Goal: Information Seeking & Learning: Check status

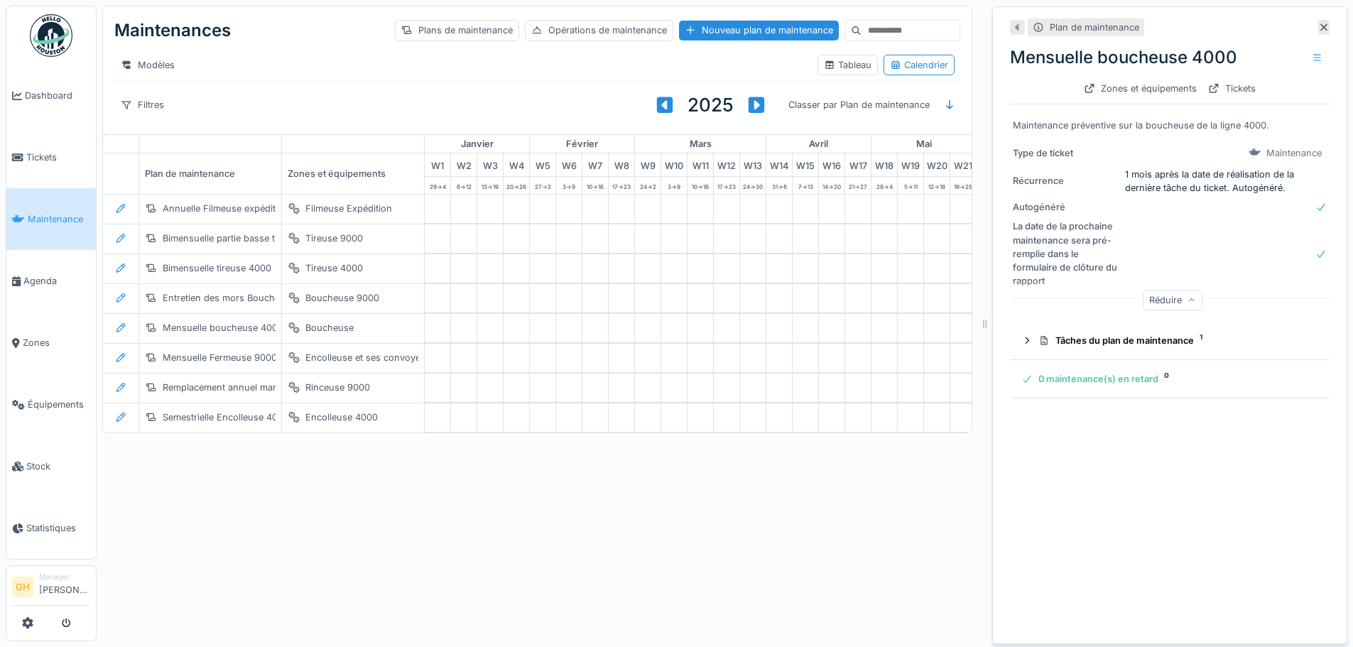
scroll to position [0, 752]
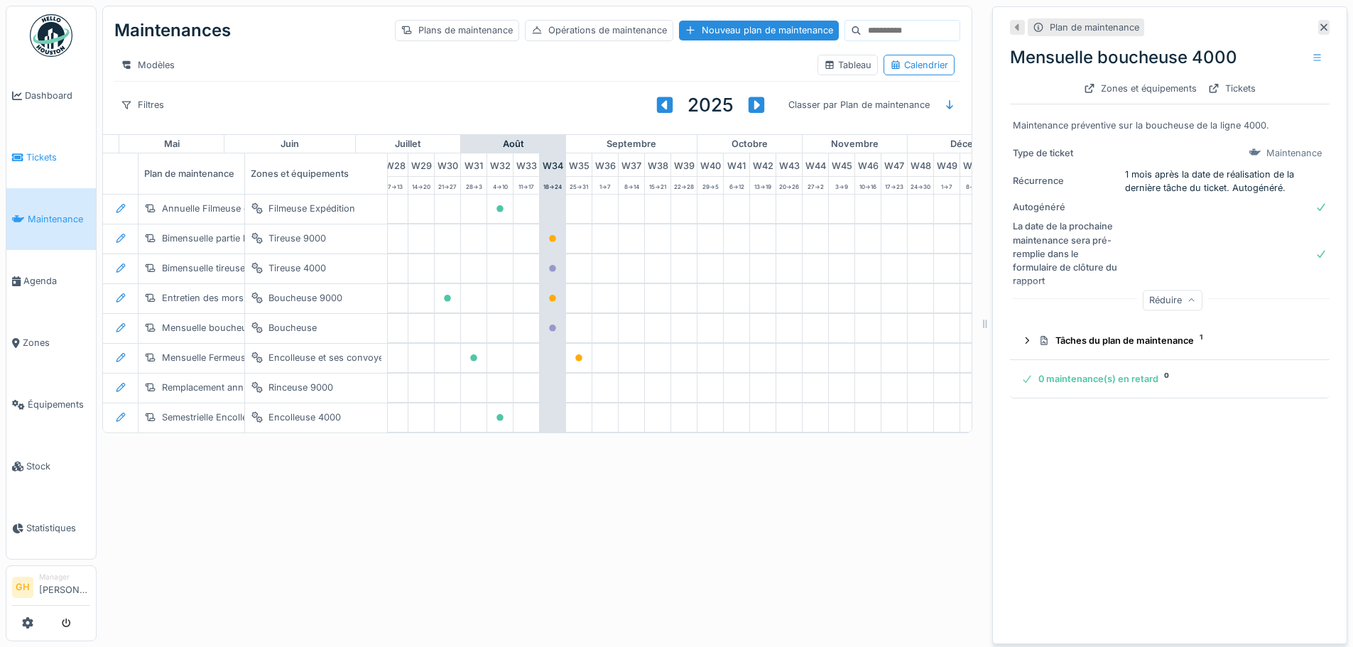
click at [68, 156] on span "Tickets" at bounding box center [58, 157] width 64 height 13
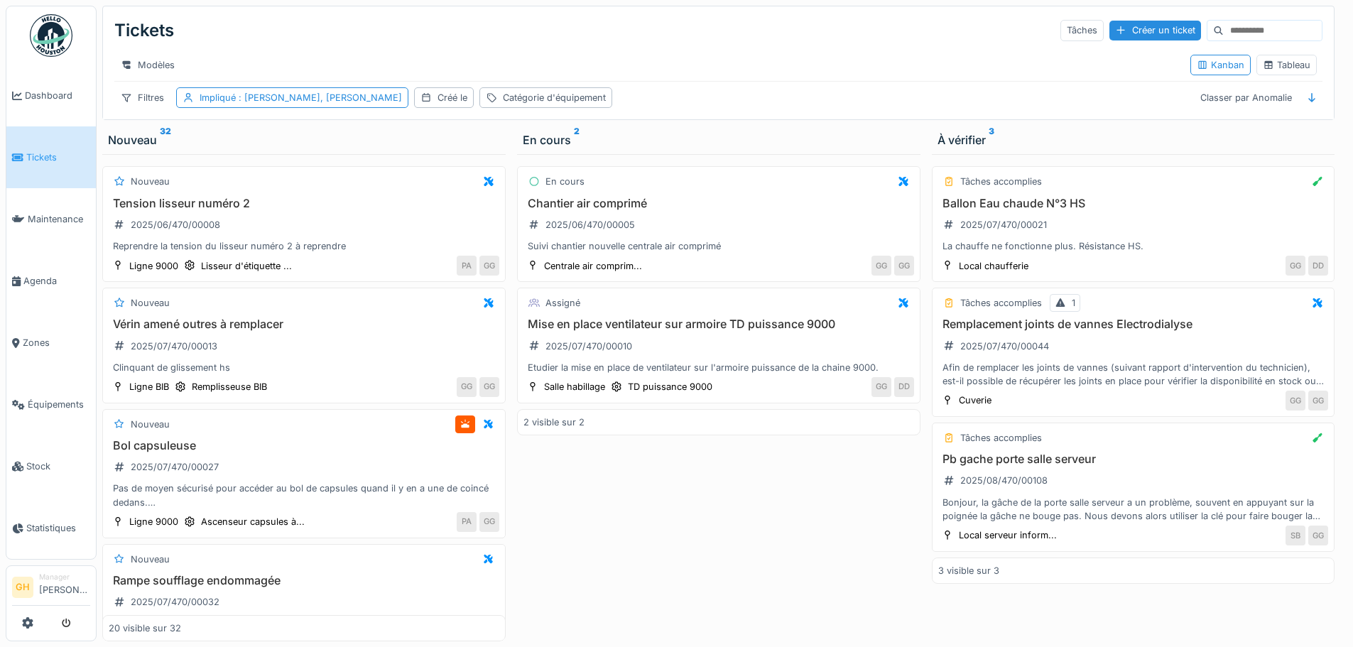
click at [1226, 28] on input at bounding box center [1273, 31] width 98 height 20
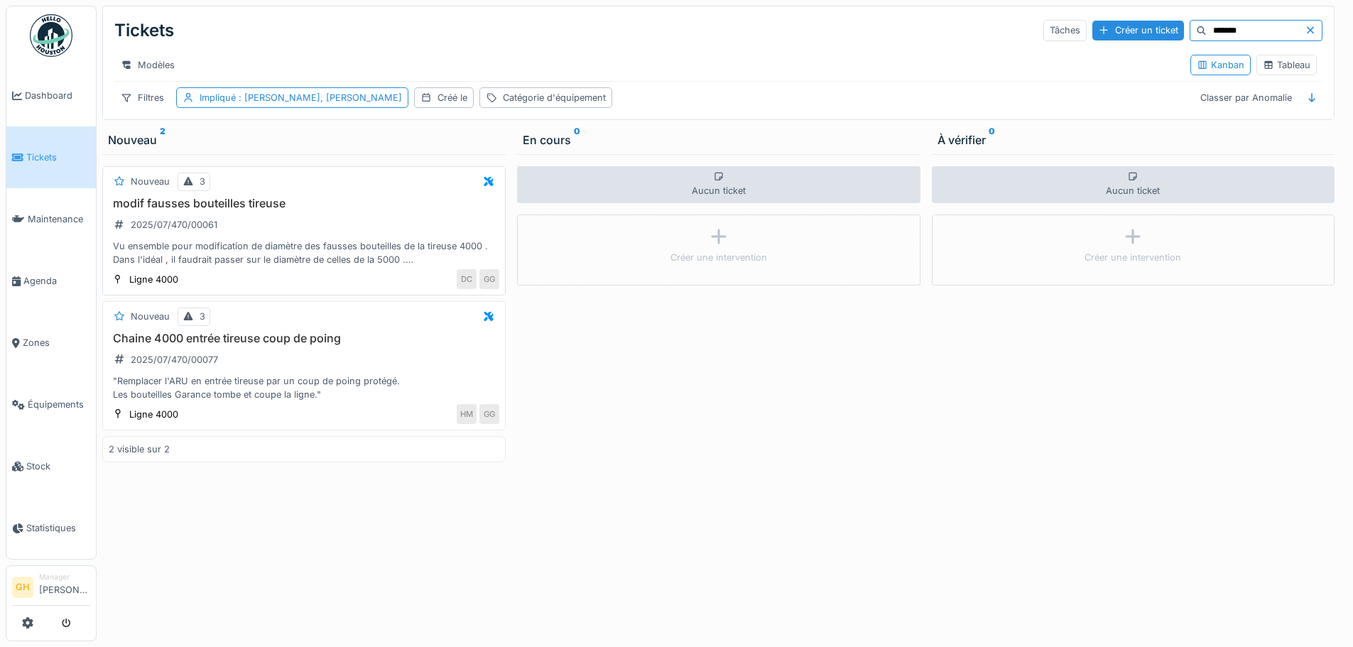
type input "*******"
click at [288, 266] on div "Vu ensemble pour modification de diamètre des fausses bouteilles de la tireuse …" at bounding box center [304, 252] width 391 height 27
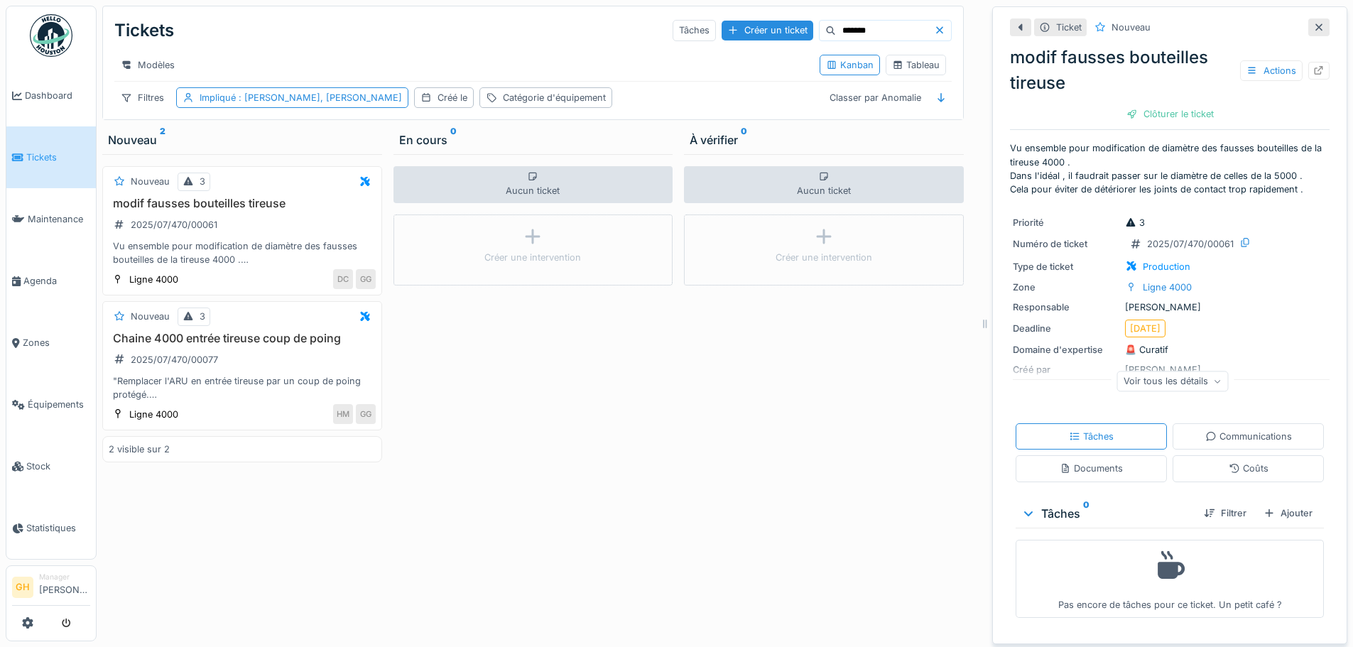
click at [934, 28] on icon at bounding box center [939, 30] width 11 height 9
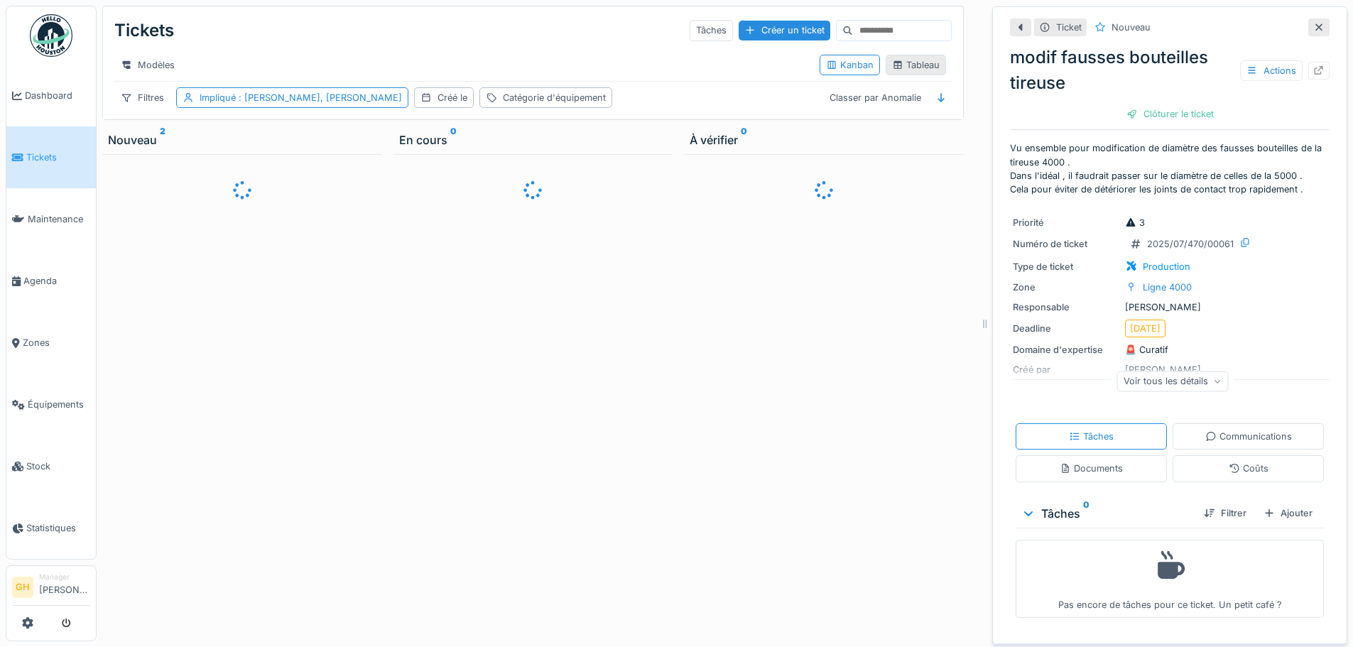
click at [930, 73] on div "Tableau" at bounding box center [916, 65] width 60 height 21
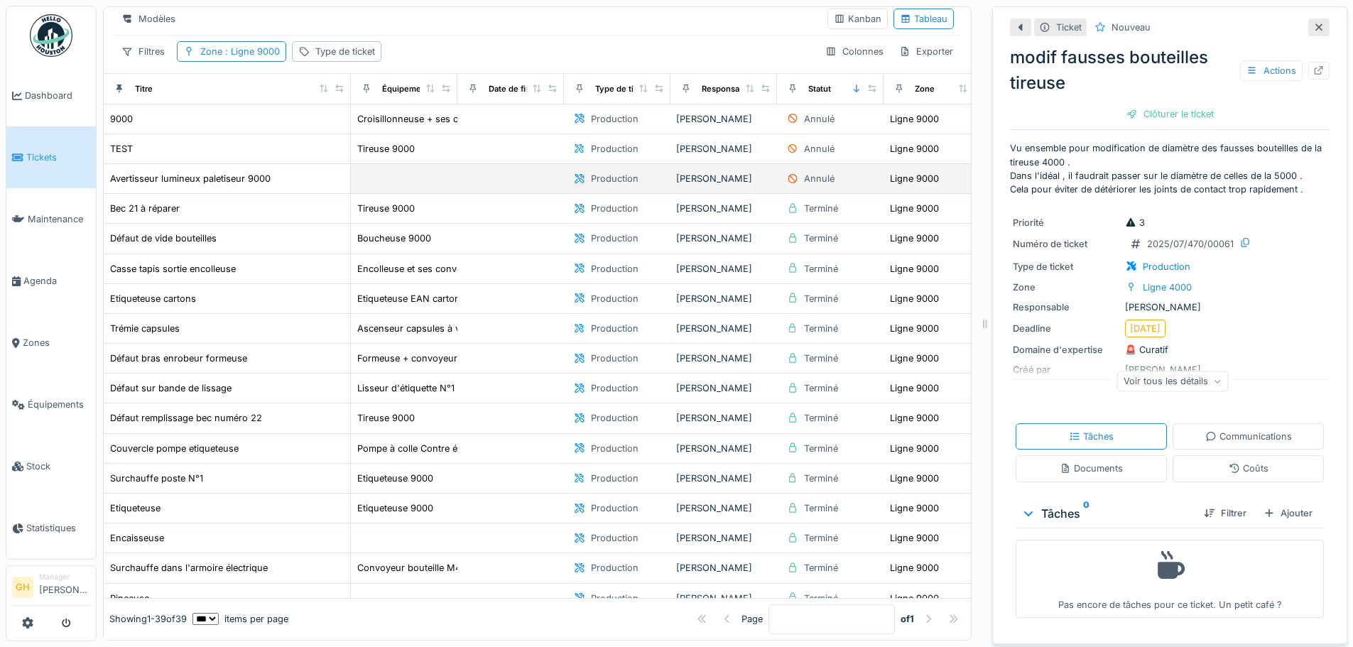
scroll to position [71, 0]
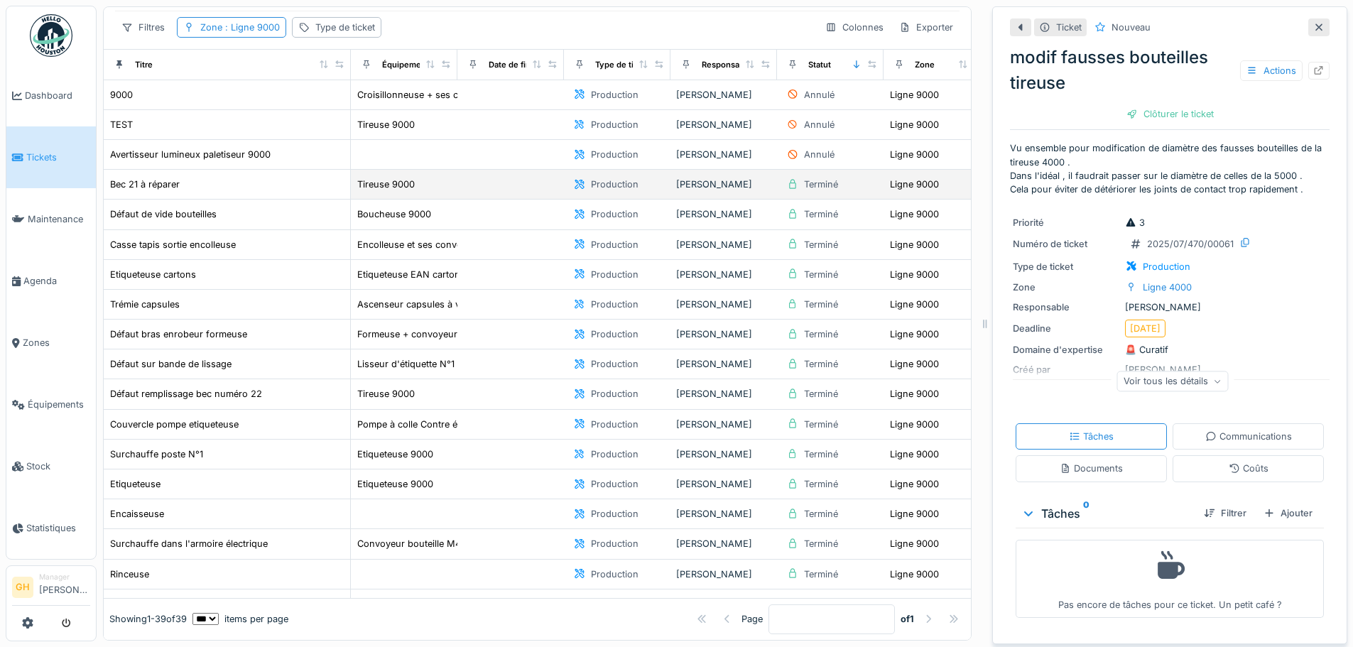
click at [274, 192] on div "Bec 21 à réparer" at bounding box center [226, 184] width 235 height 15
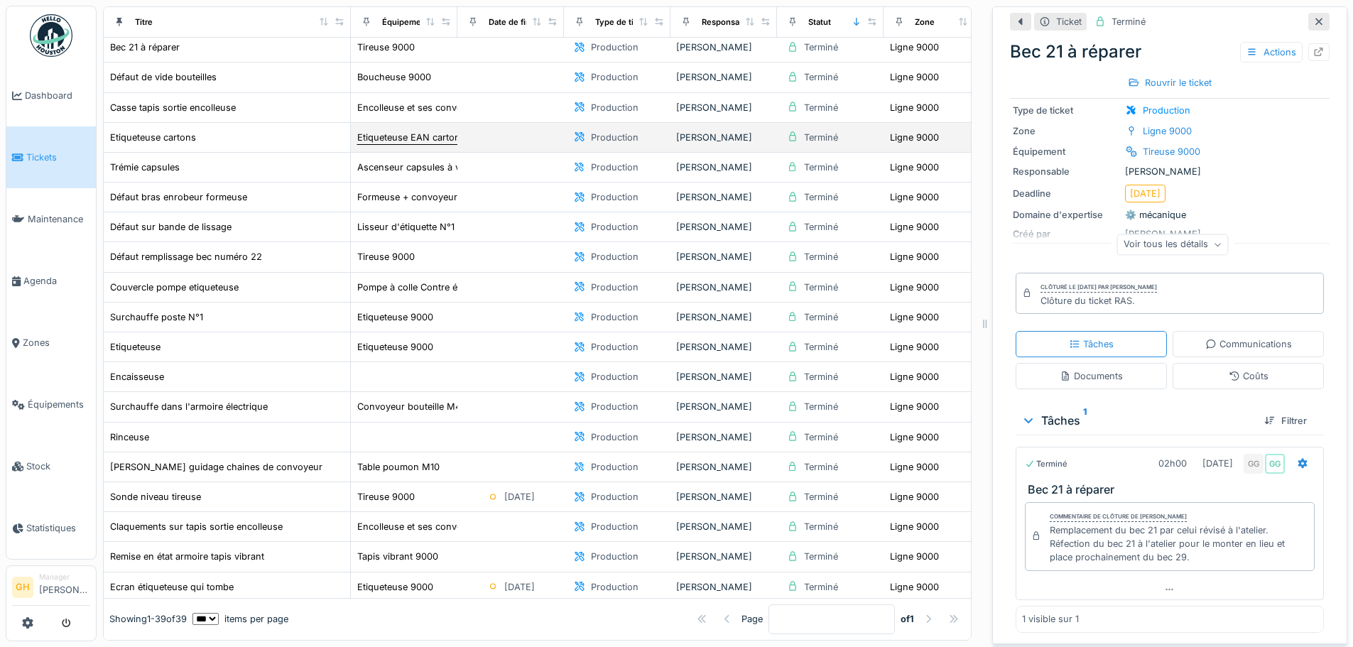
scroll to position [213, 0]
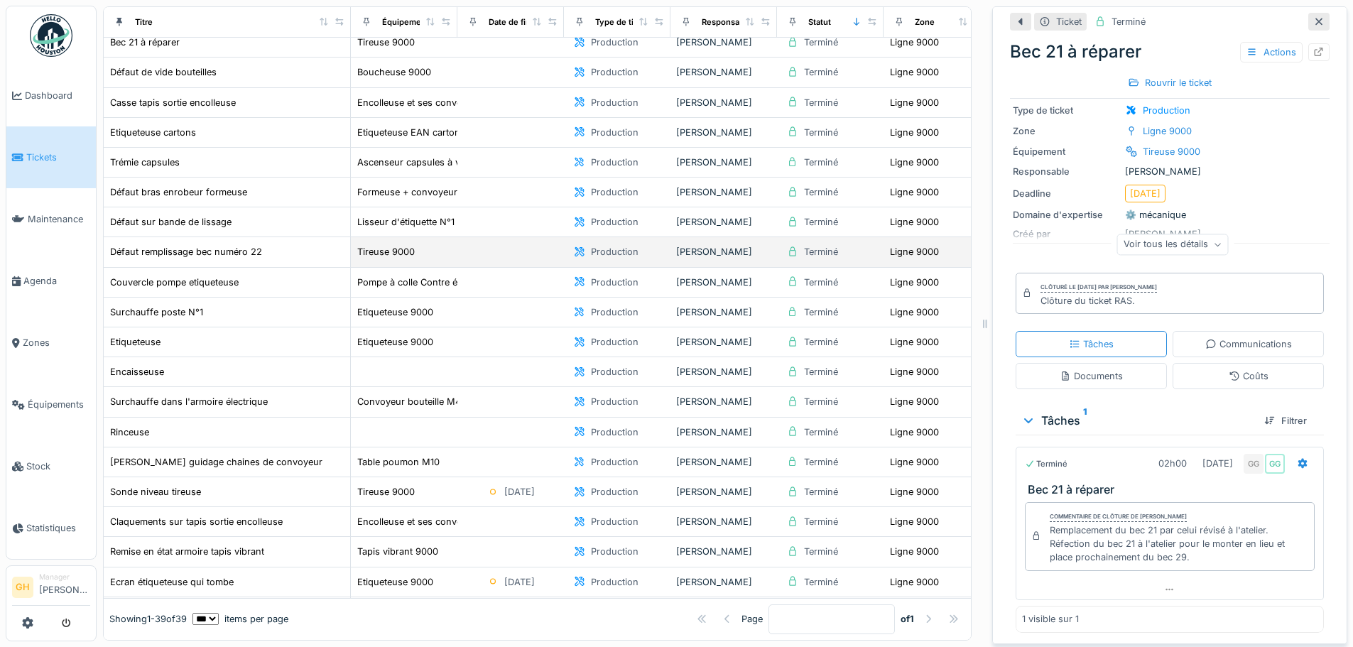
click at [295, 253] on div "Défaut remplissage bec numéro 22" at bounding box center [226, 251] width 235 height 15
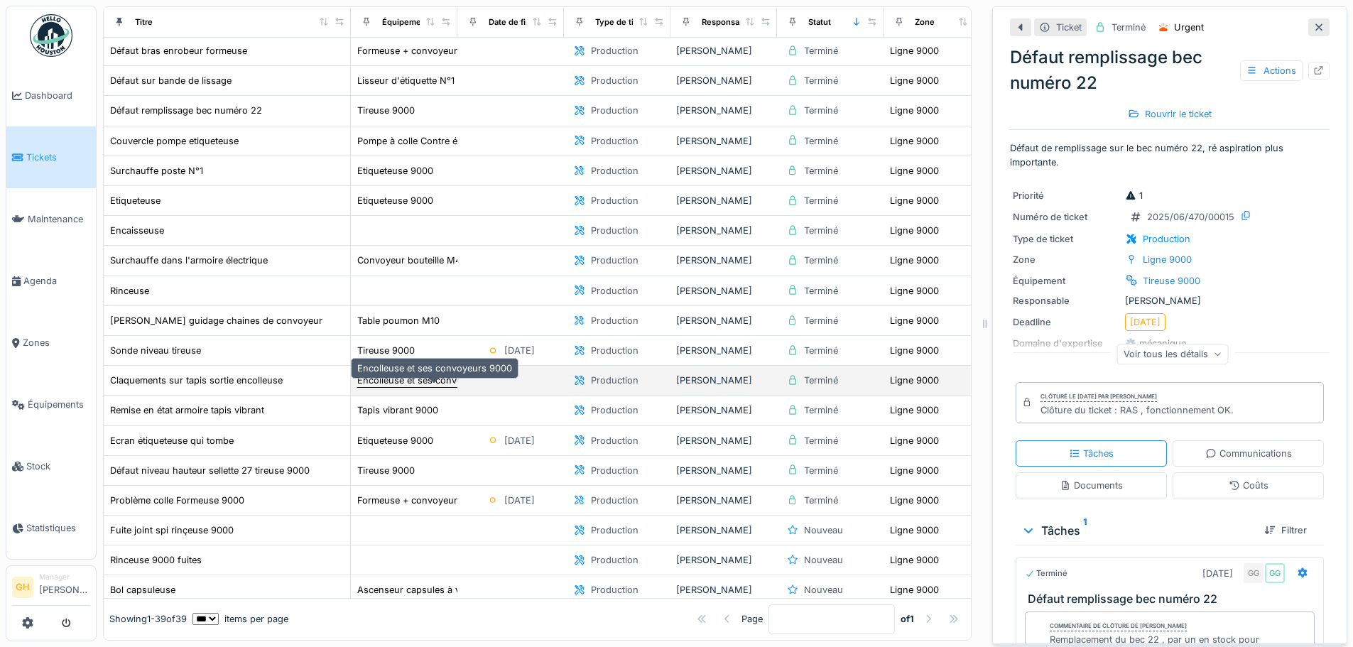
scroll to position [355, 0]
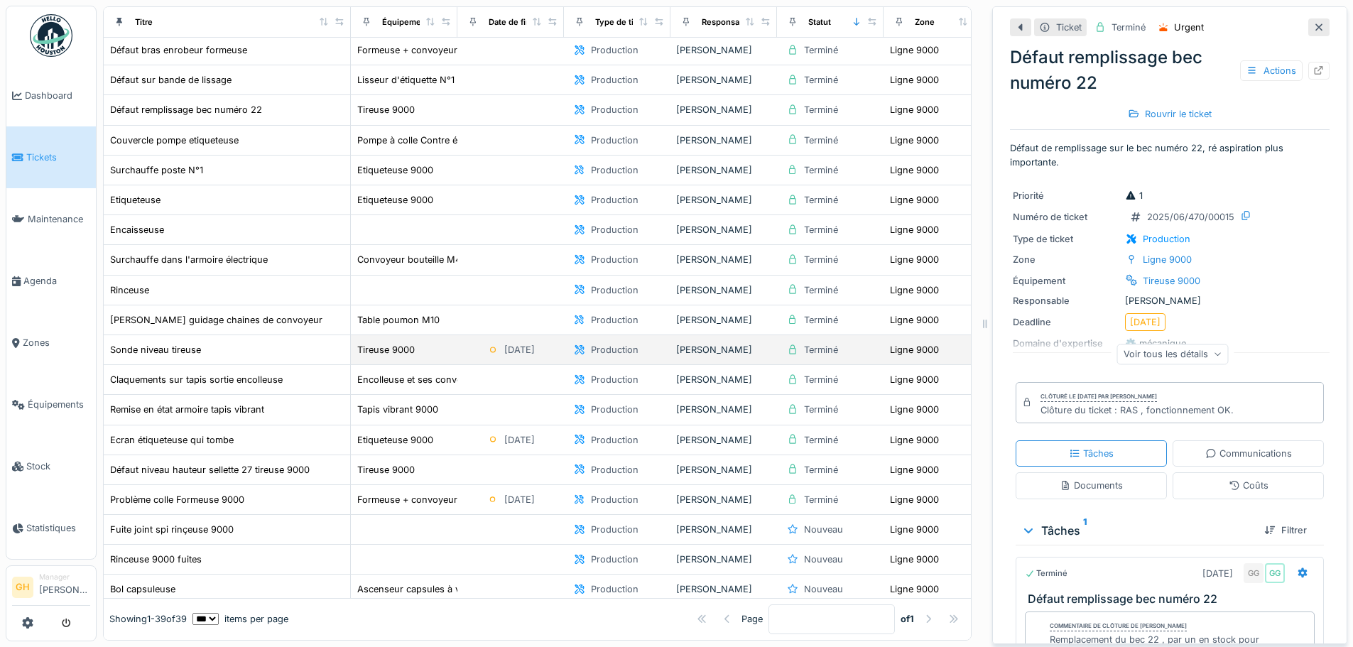
click at [435, 353] on div "Tireuse 9000" at bounding box center [403, 349] width 95 height 15
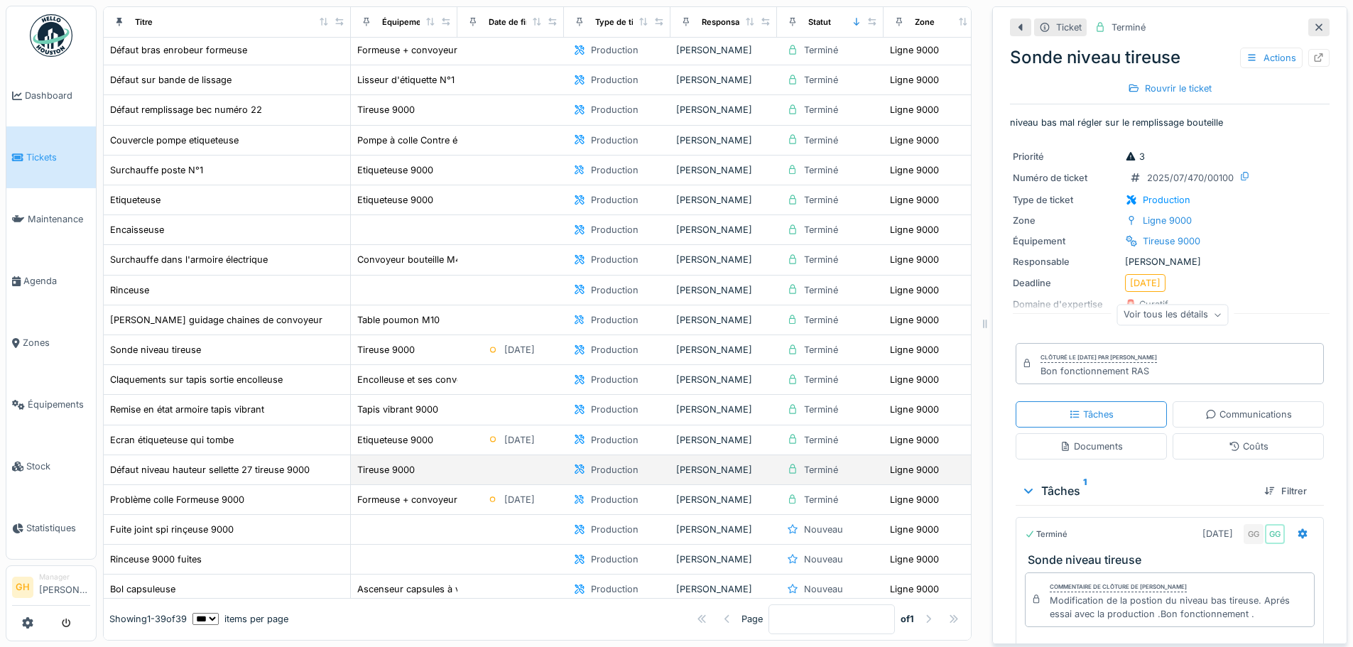
click at [430, 462] on div "Tireuse 9000" at bounding box center [403, 469] width 95 height 15
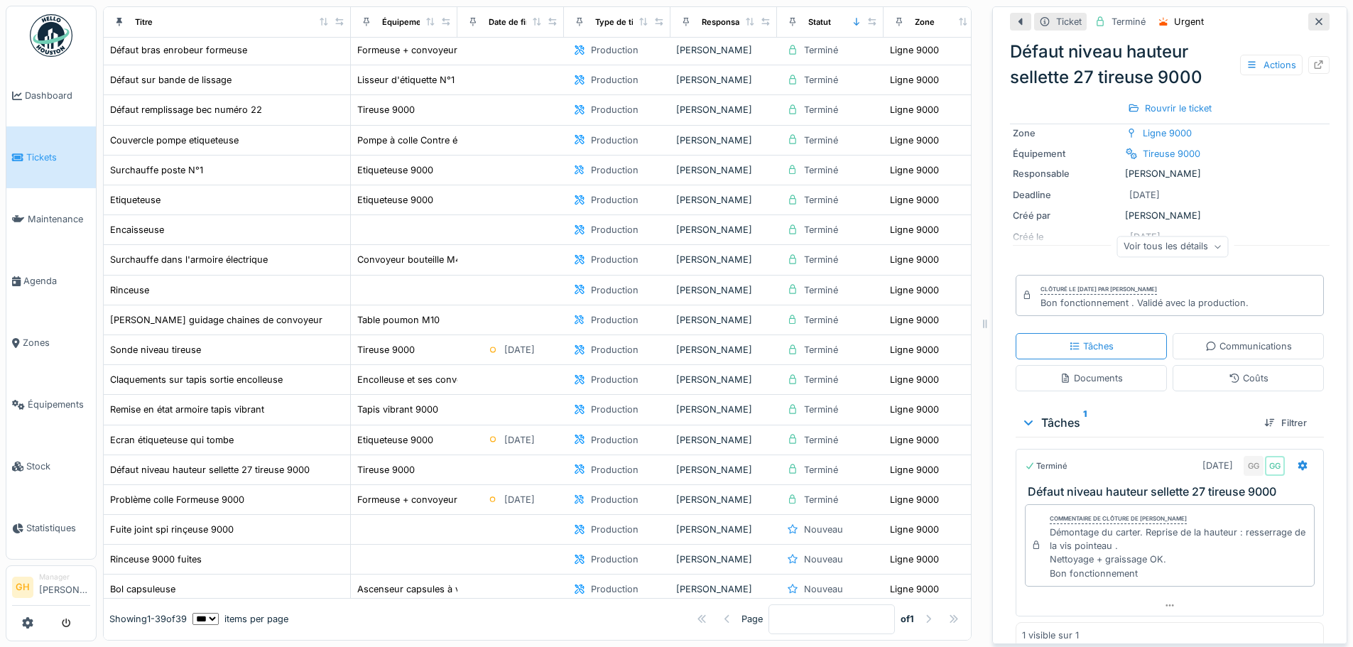
scroll to position [111, 0]
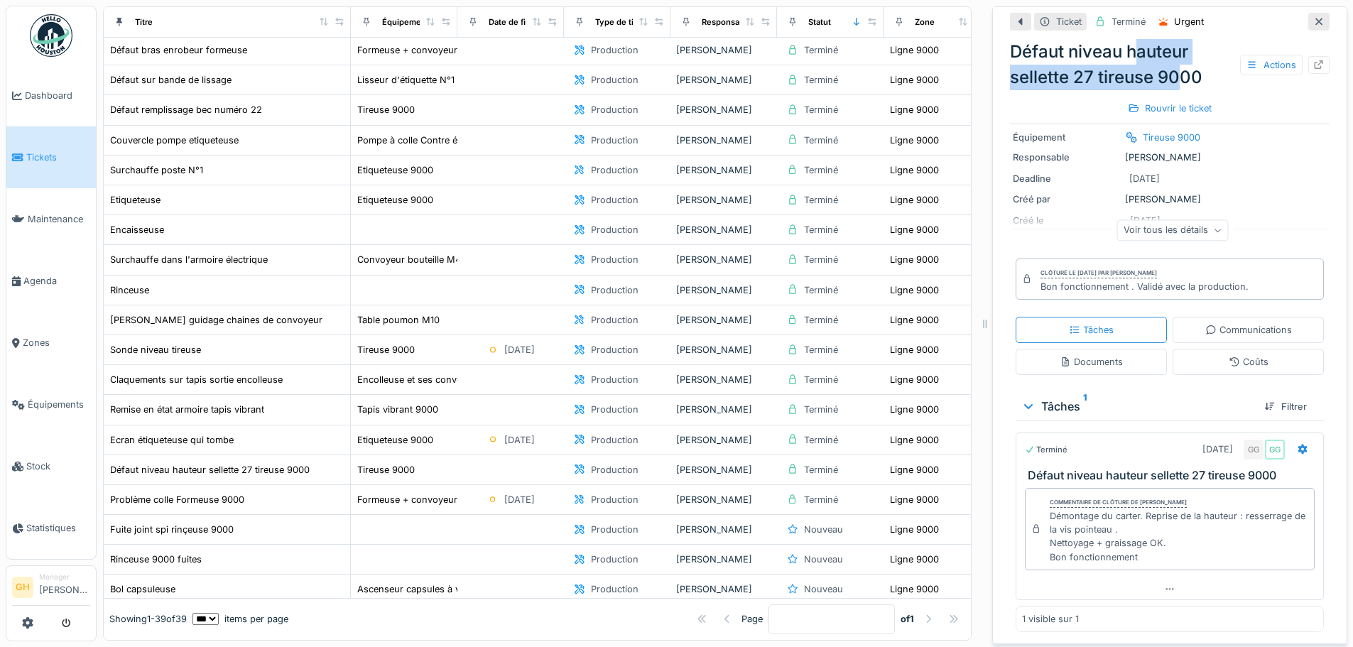
drag, startPoint x: 1126, startPoint y: 54, endPoint x: 1171, endPoint y: 67, distance: 46.5
click at [1172, 66] on div "Défaut niveau hauteur sellette 27 tireuse 9000 Actions" at bounding box center [1170, 64] width 320 height 51
click at [1091, 75] on div "Défaut niveau hauteur sellette 27 tireuse 9000 Actions" at bounding box center [1170, 64] width 320 height 51
click at [39, 218] on span "Maintenance" at bounding box center [59, 218] width 62 height 13
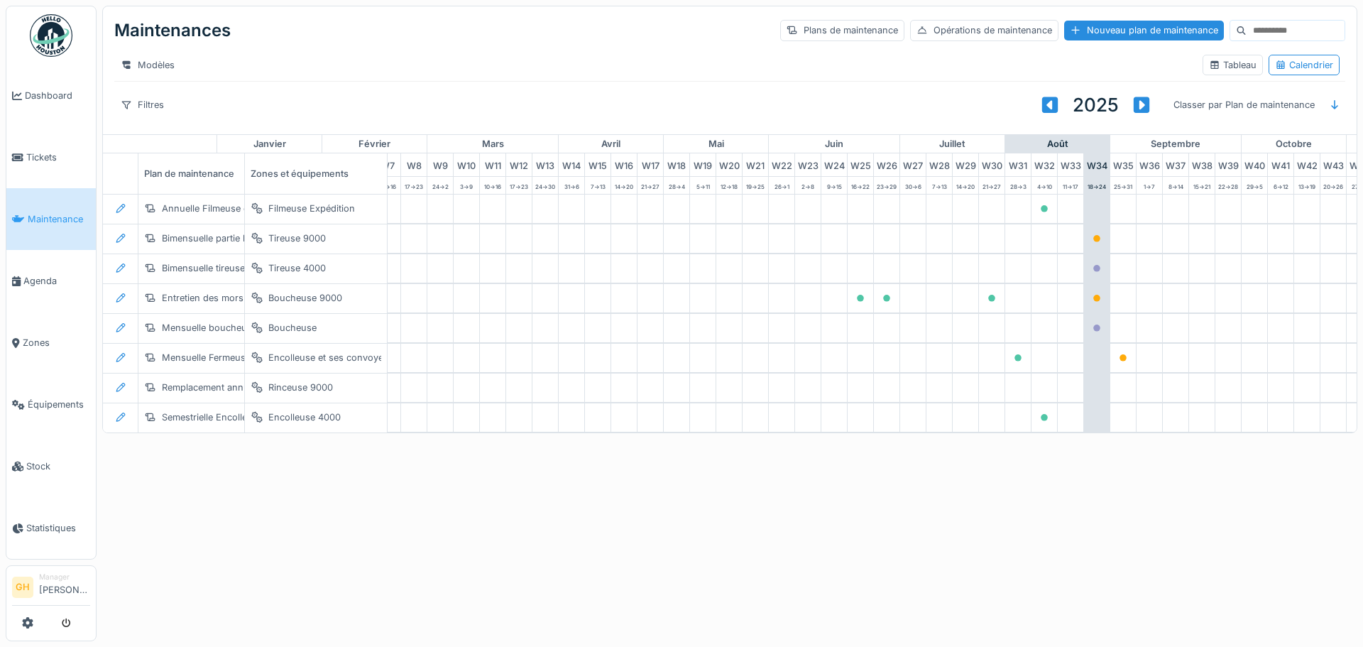
scroll to position [0, 357]
